Goal: Information Seeking & Learning: Learn about a topic

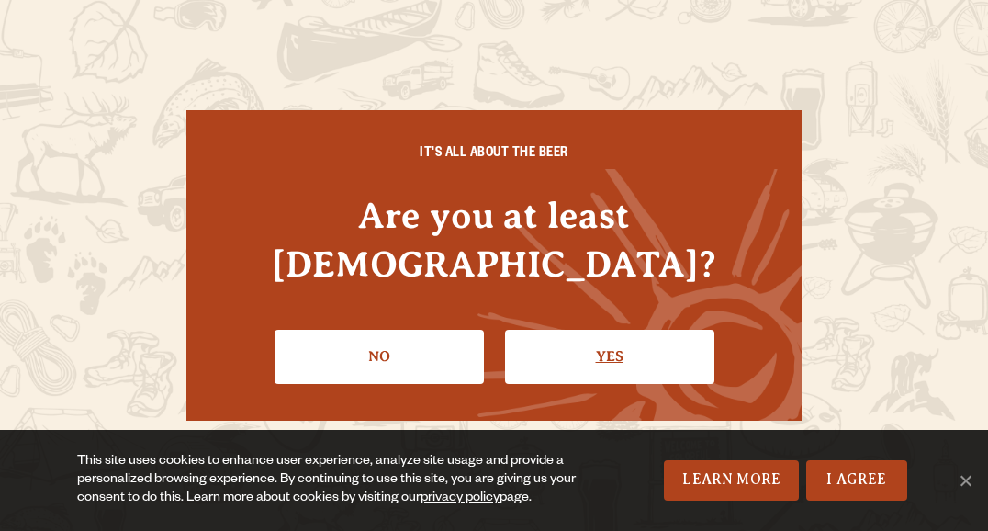
click at [582, 330] on link "Yes" at bounding box center [609, 356] width 209 height 53
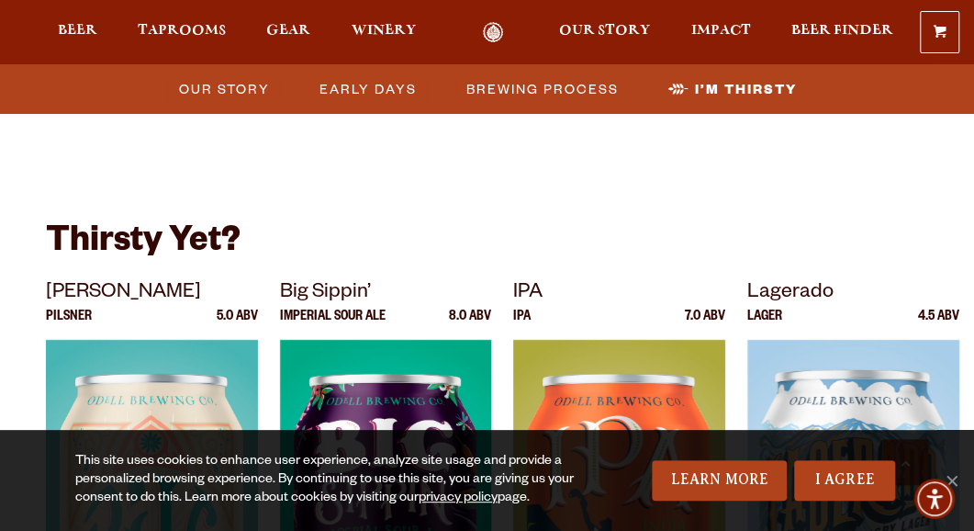
scroll to position [5455, 0]
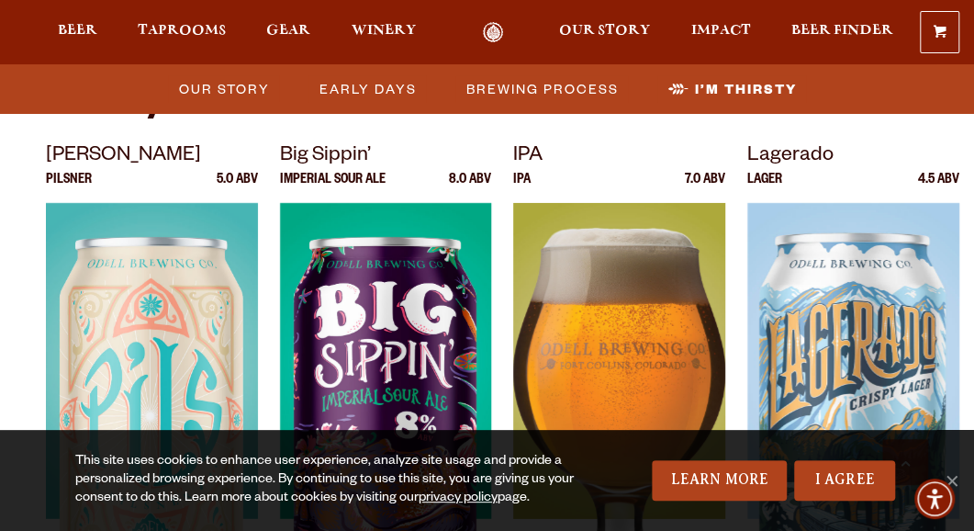
click at [622, 276] on img at bounding box center [619, 432] width 212 height 459
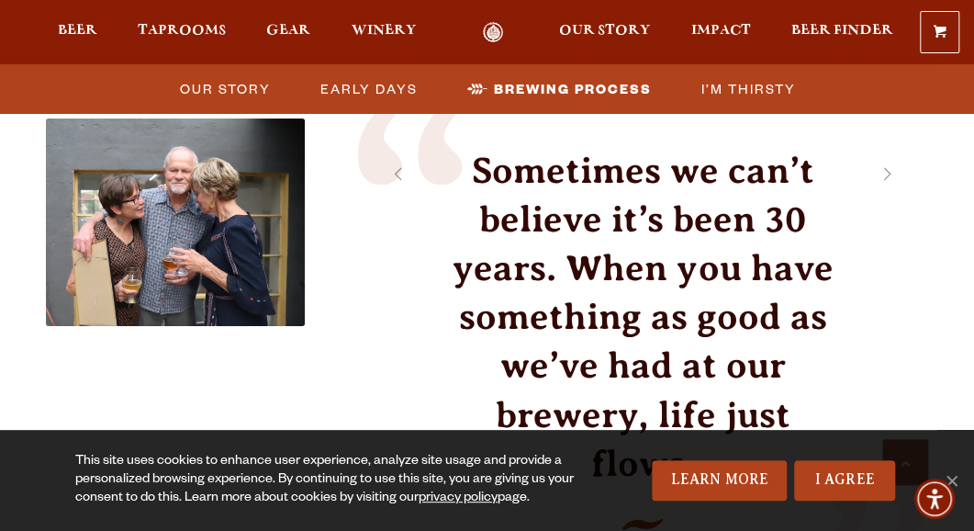
scroll to position [2856, 0]
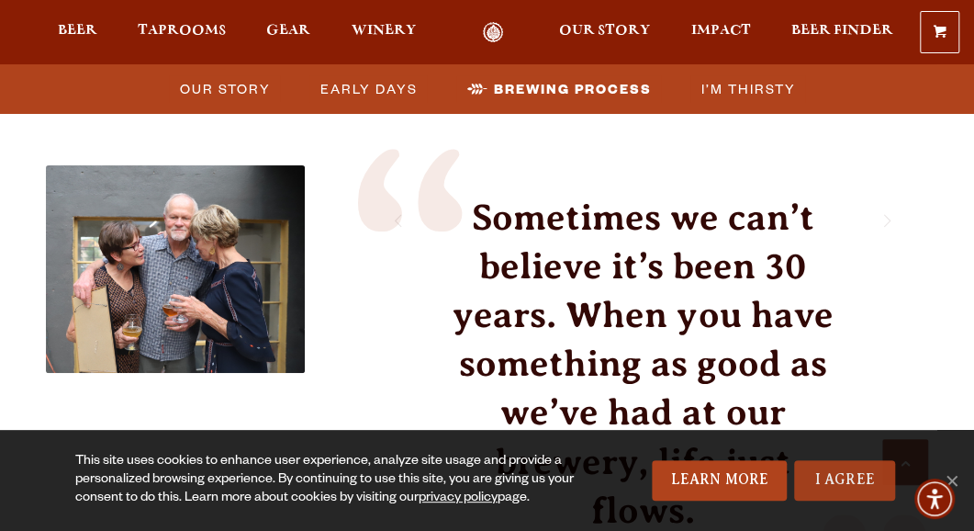
click at [836, 468] on link "I Agree" at bounding box center [844, 480] width 101 height 40
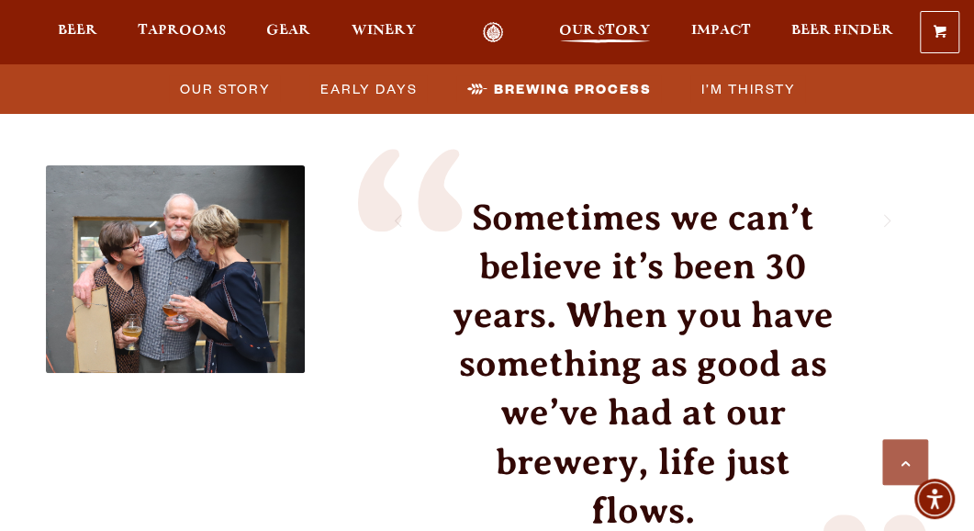
click at [598, 25] on span "Our Story" at bounding box center [604, 30] width 91 height 15
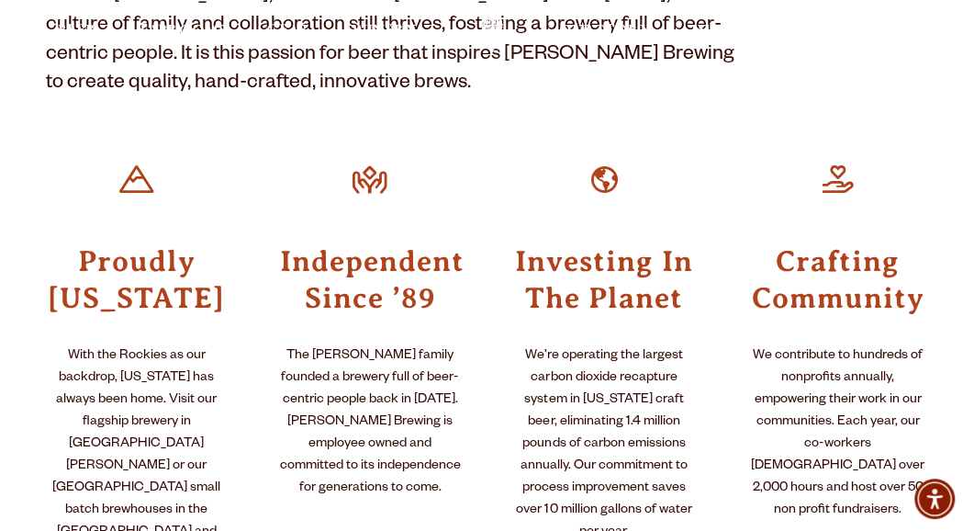
scroll to position [0, 0]
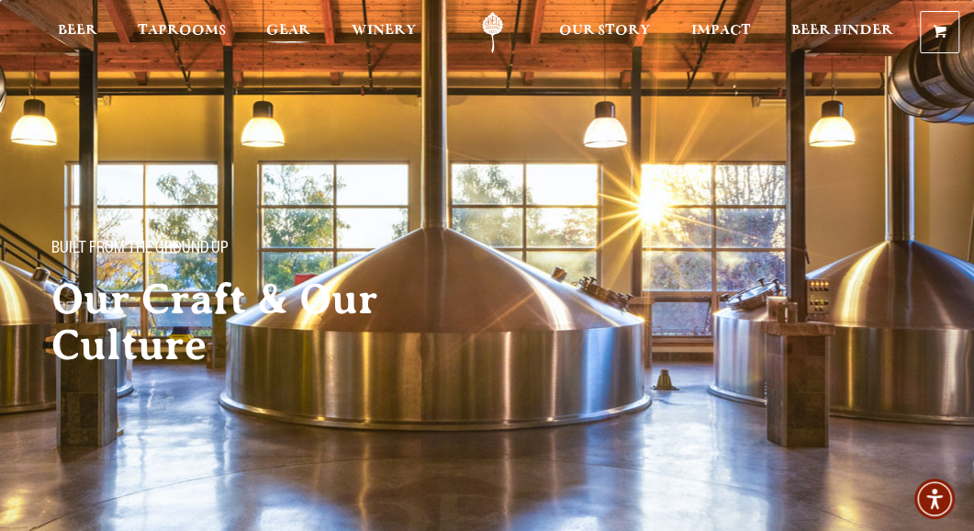
click at [303, 23] on span "Gear" at bounding box center [288, 30] width 44 height 15
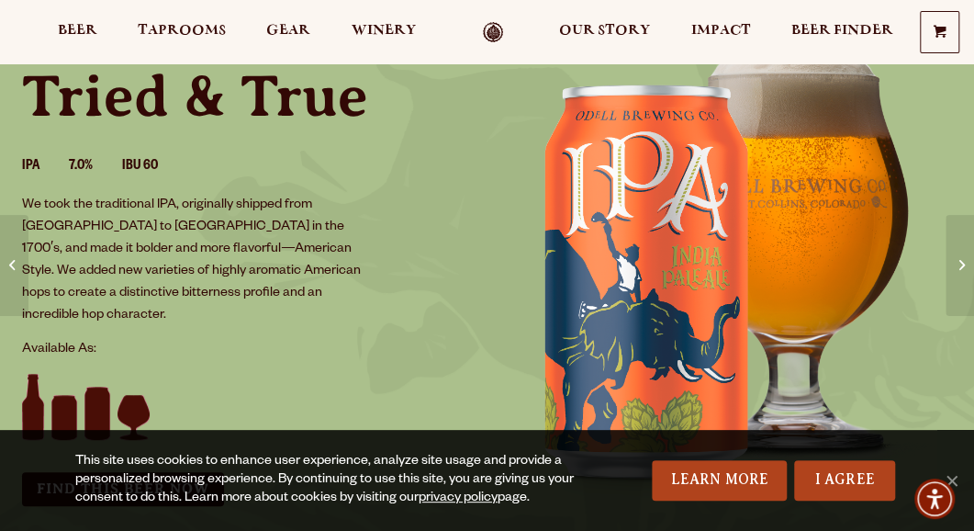
scroll to position [152, 0]
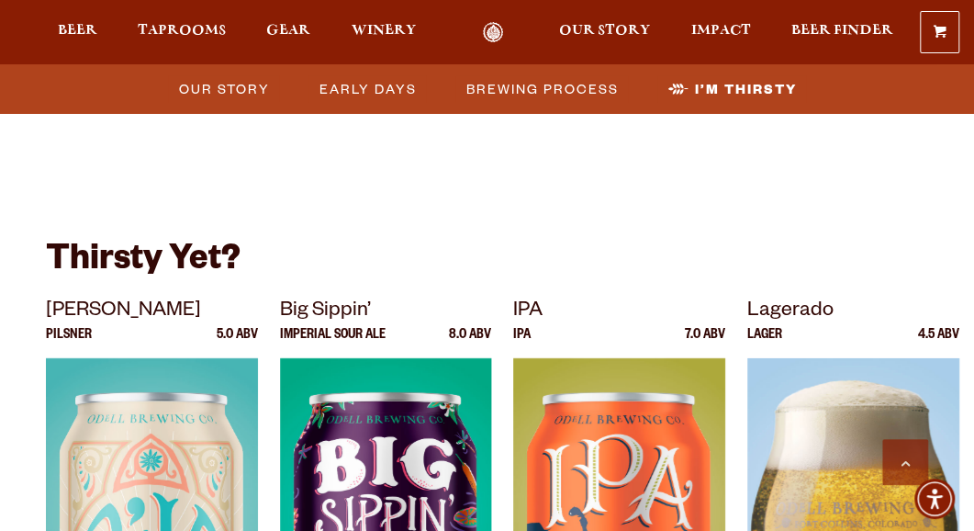
scroll to position [5334, 0]
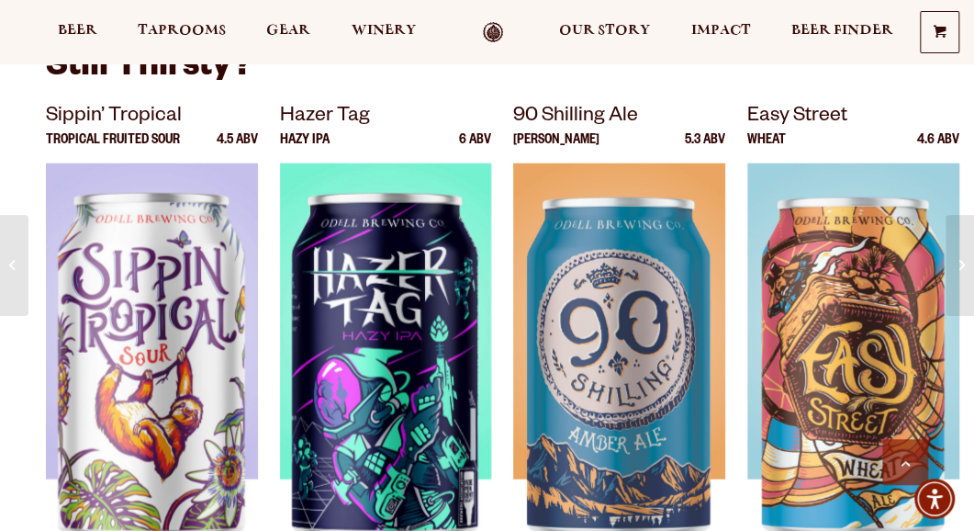
scroll to position [1809, 0]
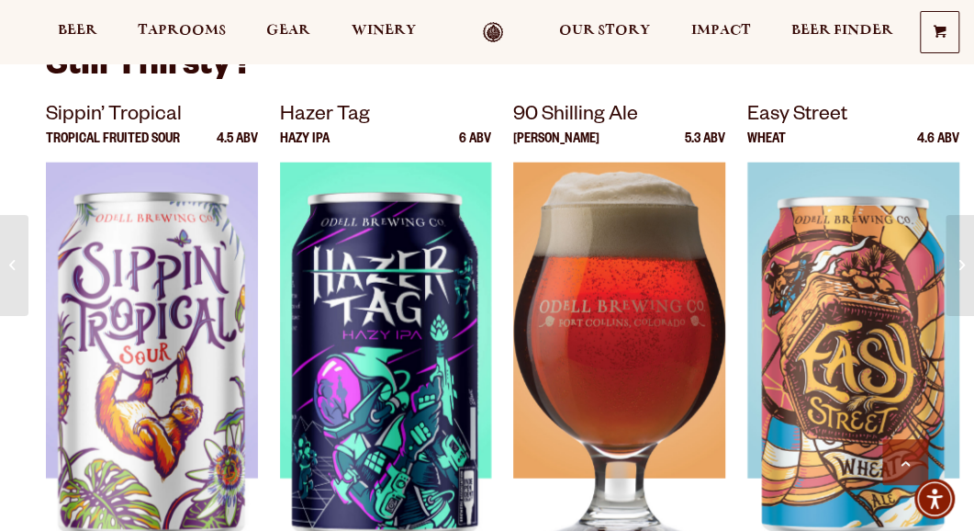
click at [639, 326] on img at bounding box center [619, 391] width 212 height 459
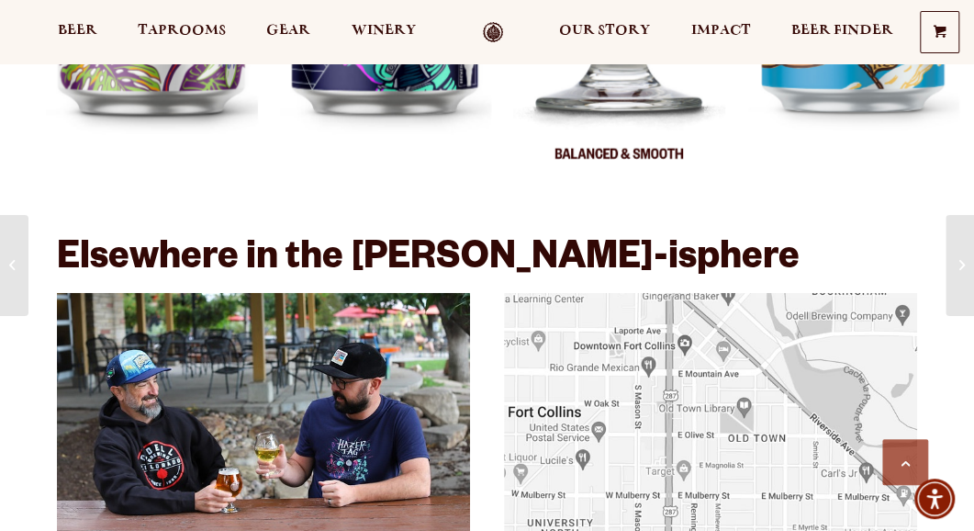
scroll to position [2248, 0]
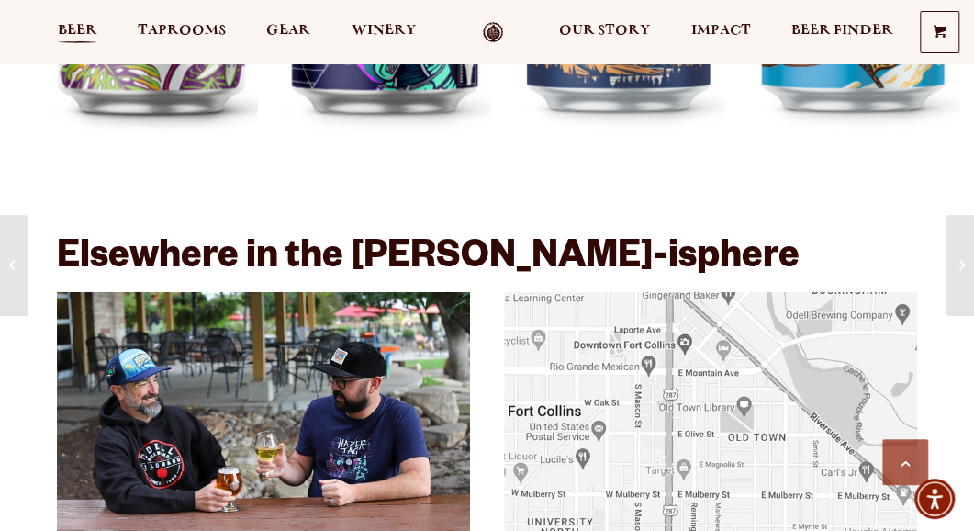
click at [70, 30] on span "Beer" at bounding box center [77, 30] width 39 height 15
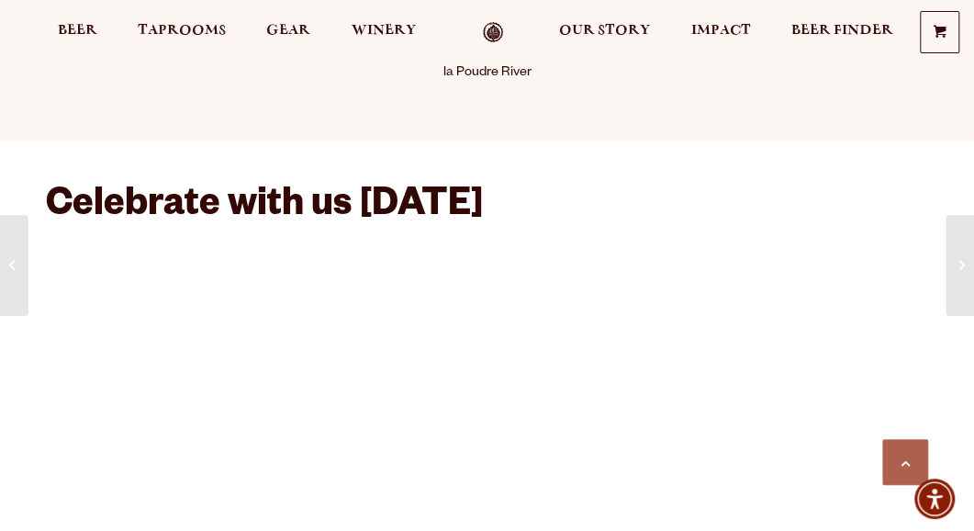
scroll to position [1410, 0]
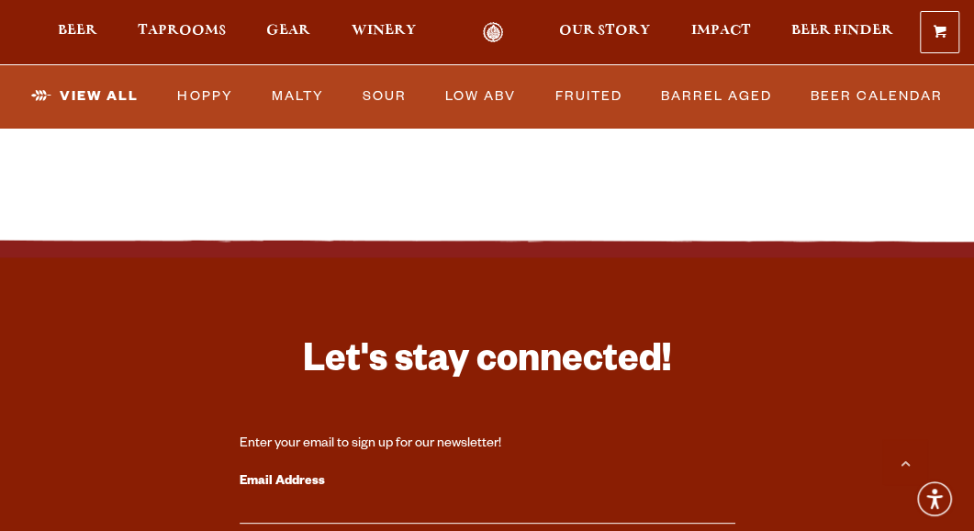
scroll to position [4323, 0]
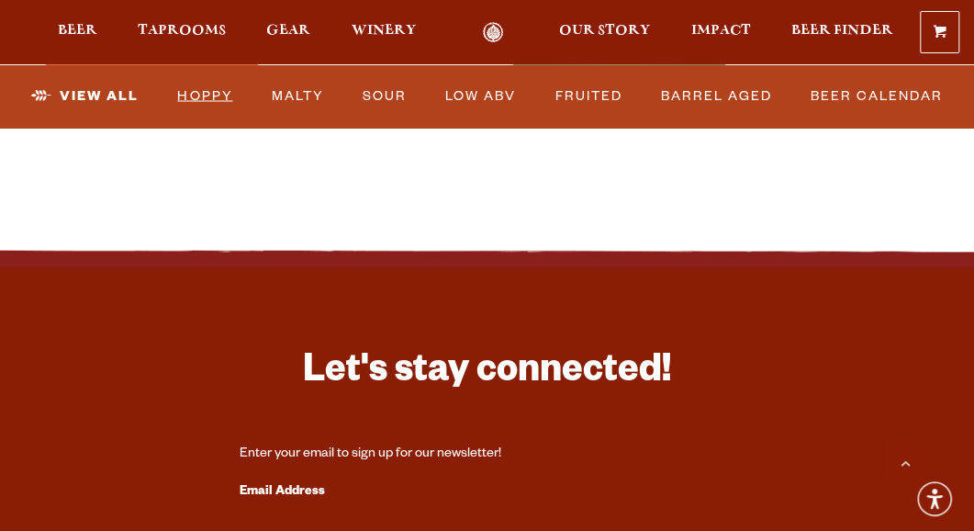
click at [197, 92] on link "Hoppy" at bounding box center [205, 95] width 70 height 42
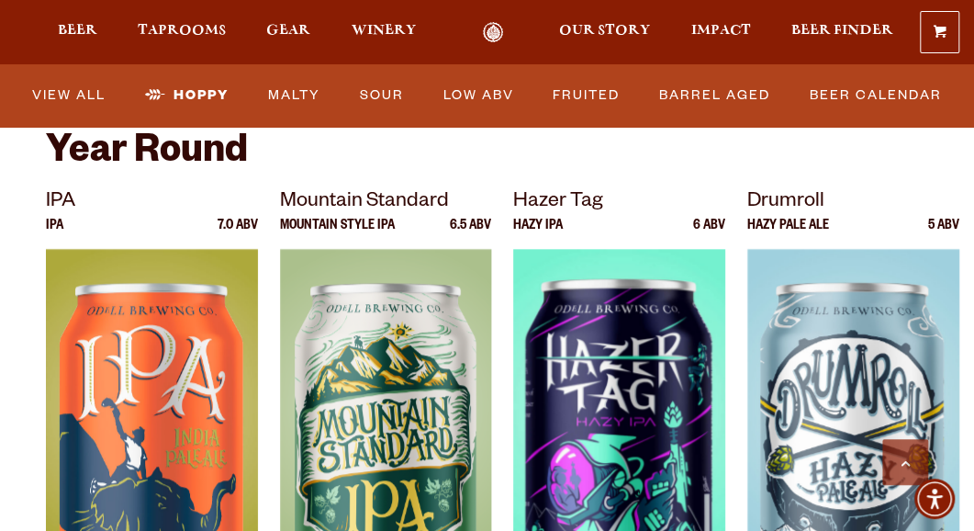
scroll to position [493, 0]
